Goal: Find specific page/section: Find specific page/section

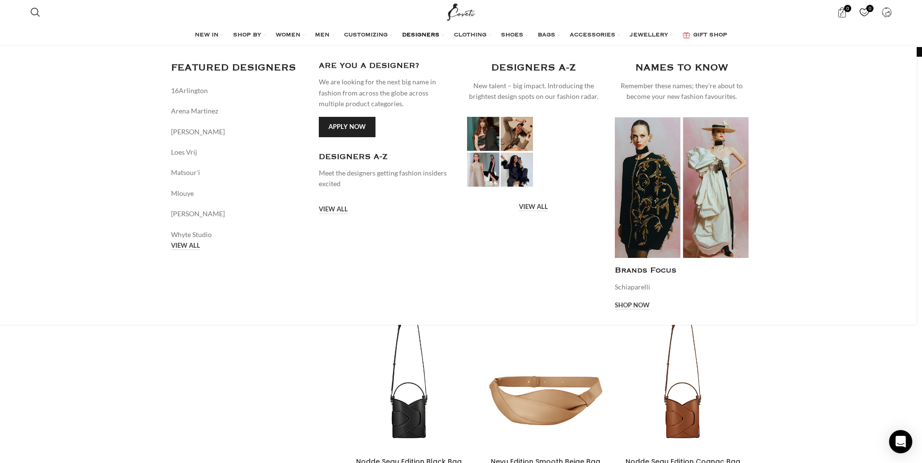
click at [428, 38] on span "DESIGNERS" at bounding box center [420, 35] width 37 height 8
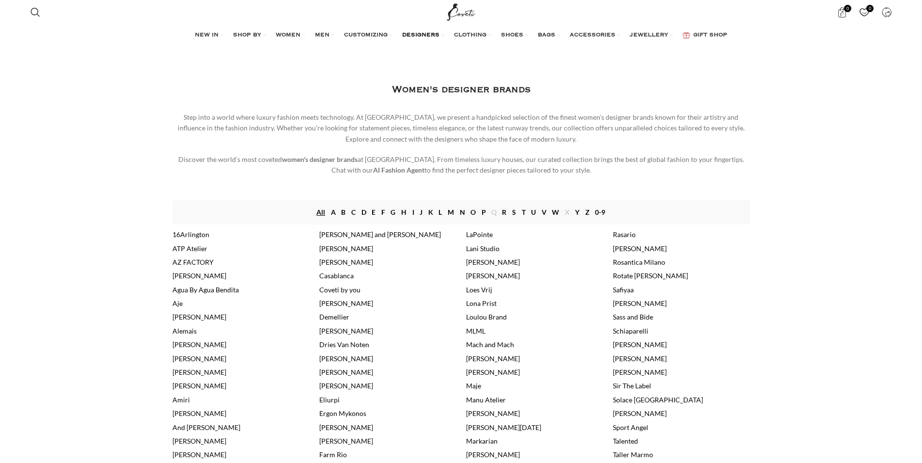
click at [339, 260] on link "[PERSON_NAME]" at bounding box center [346, 262] width 54 height 8
